Goal: Connect with others: Establish contact or relationships with other users

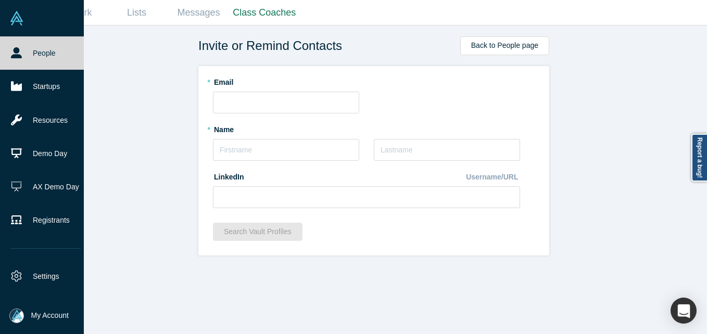
click at [8, 57] on link "People" at bounding box center [46, 52] width 92 height 33
